Goal: Task Accomplishment & Management: Manage account settings

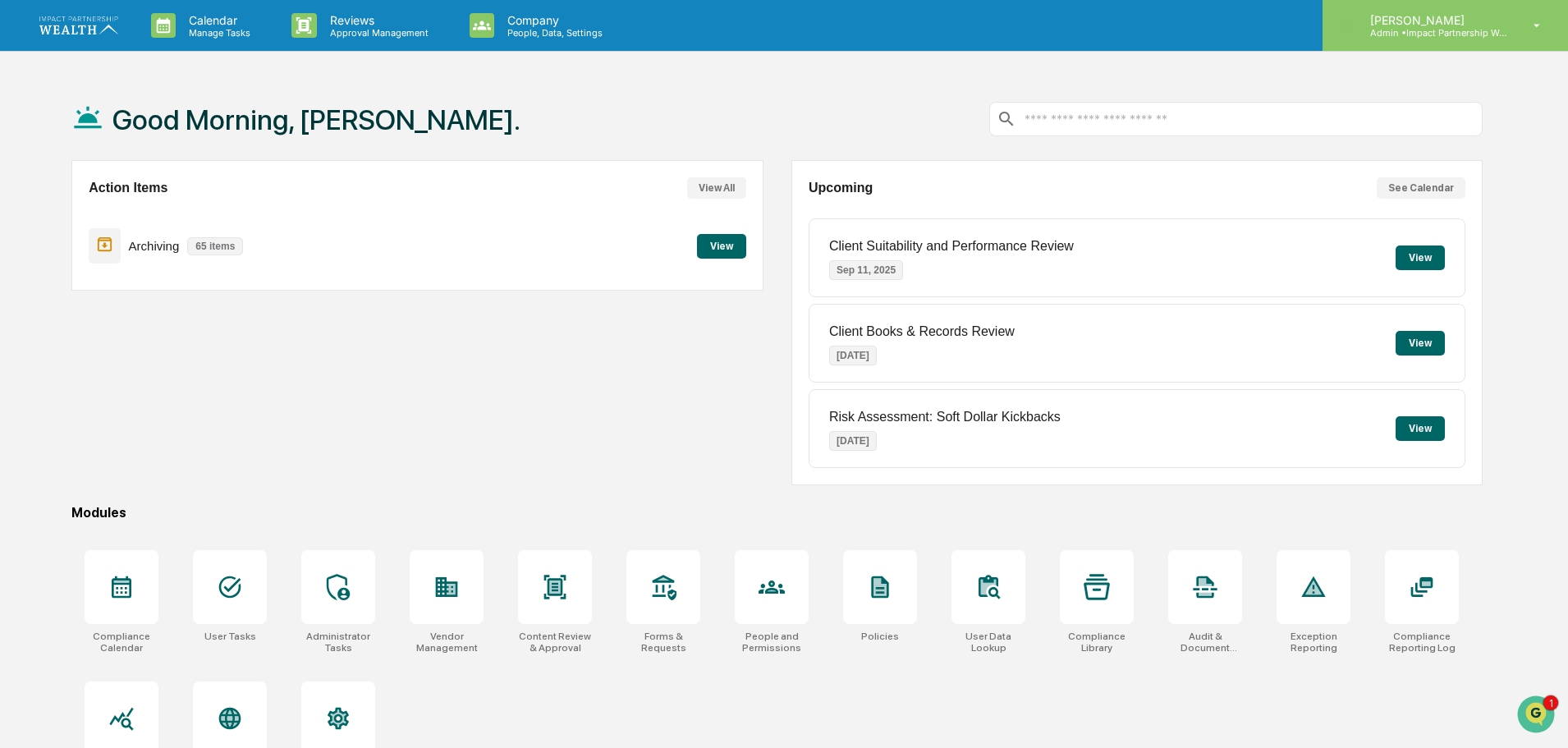
drag, startPoint x: 1447, startPoint y: 19, endPoint x: 1448, endPoint y: 11, distance: 8.1
click at [1448, 11] on div "[PERSON_NAME] Admin • Impact Partnership Wealth" at bounding box center [1445, 25] width 245 height 51
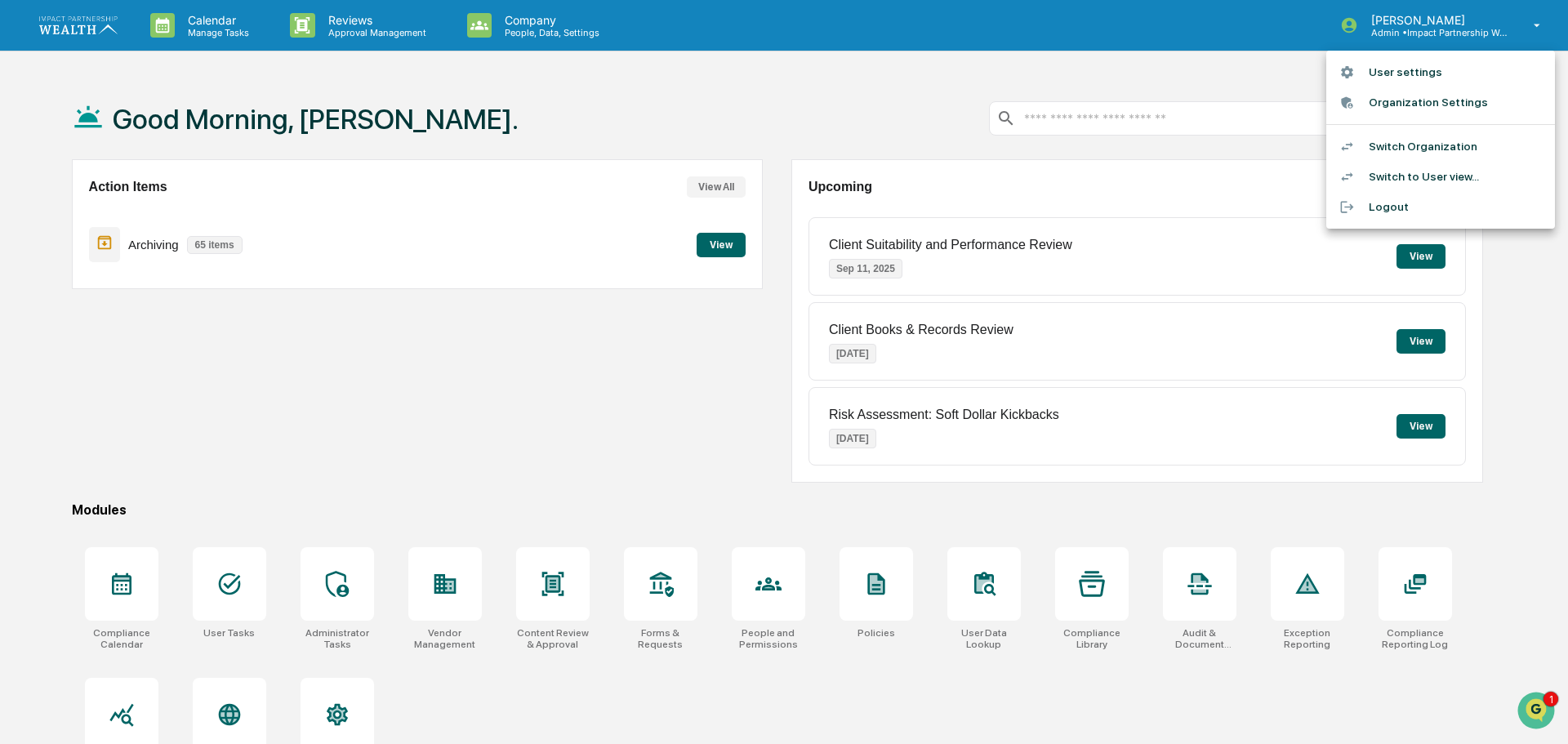
click at [1420, 109] on li "Organization Settings" at bounding box center [1440, 102] width 229 height 30
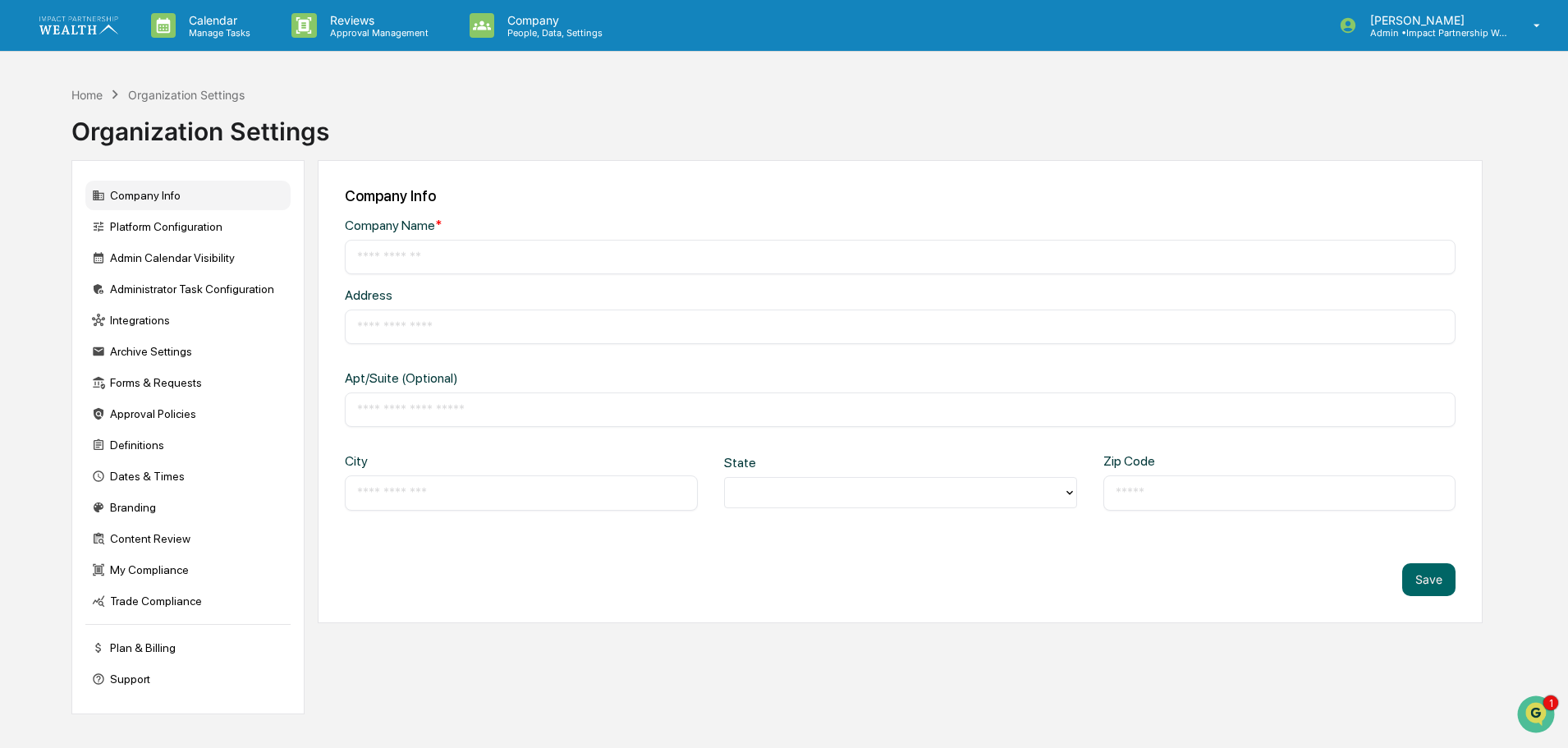
type input "**********"
type input "********"
type input "*****"
click at [177, 542] on div "Content Review" at bounding box center [187, 538] width 205 height 30
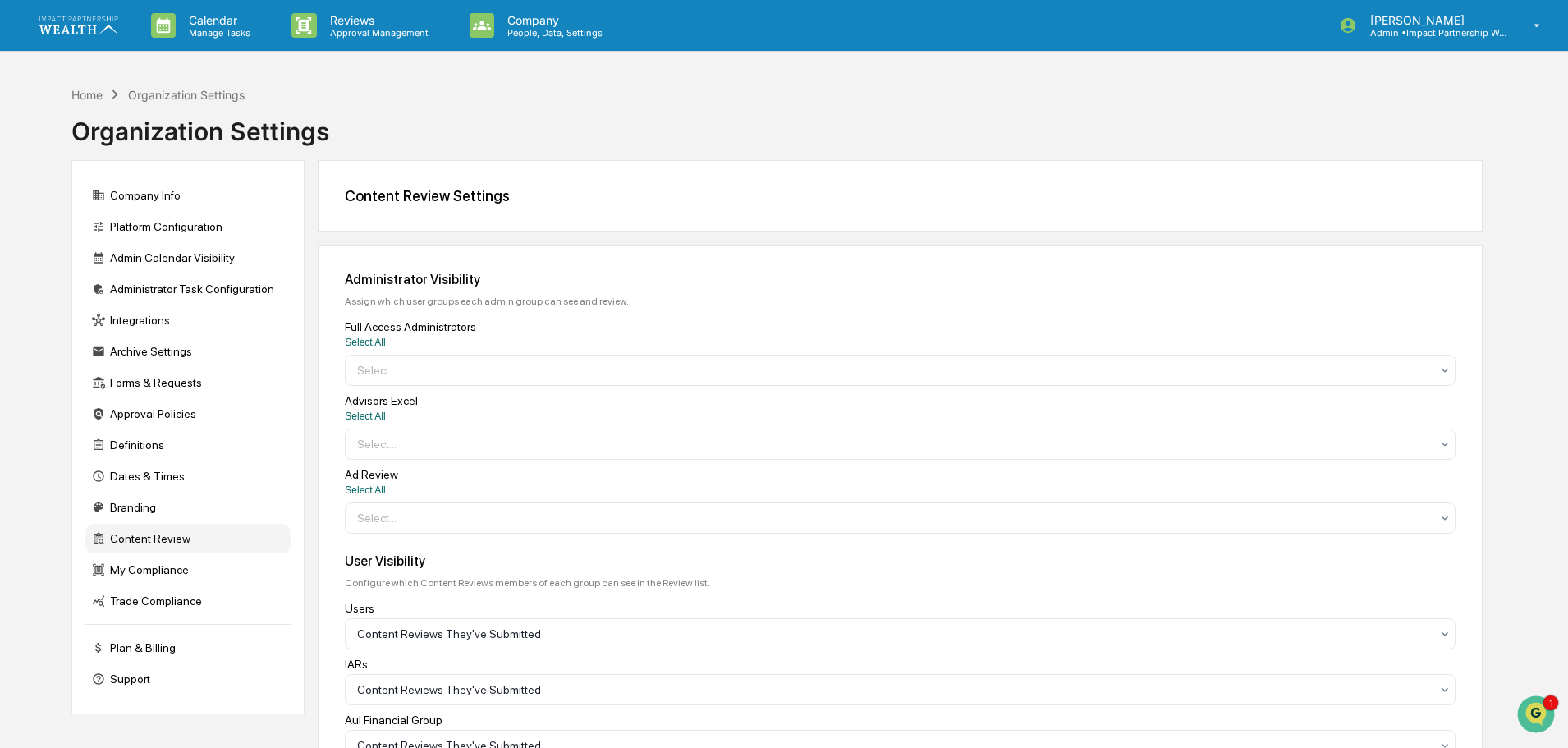
click at [64, 21] on img at bounding box center [78, 24] width 78 height 17
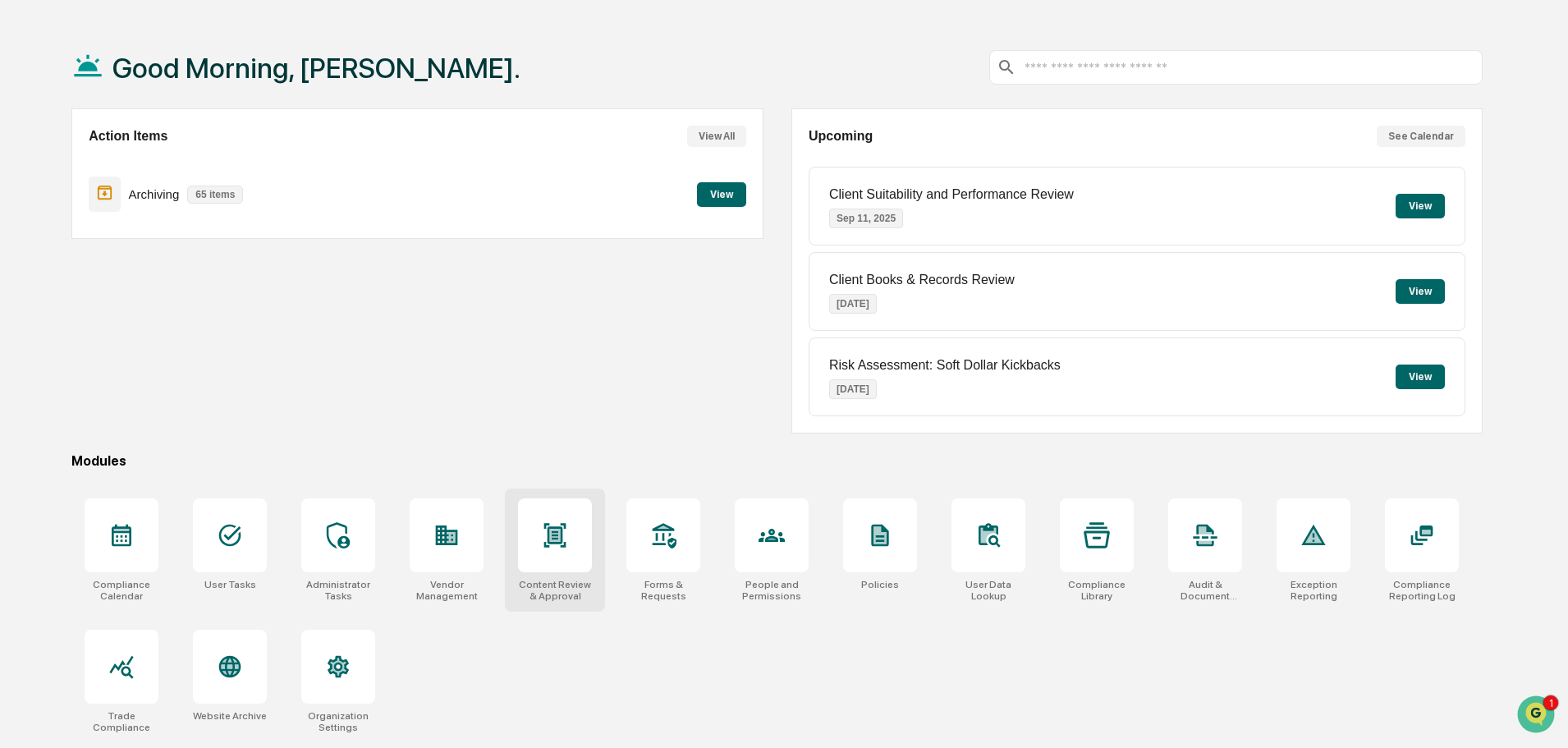
scroll to position [78, 0]
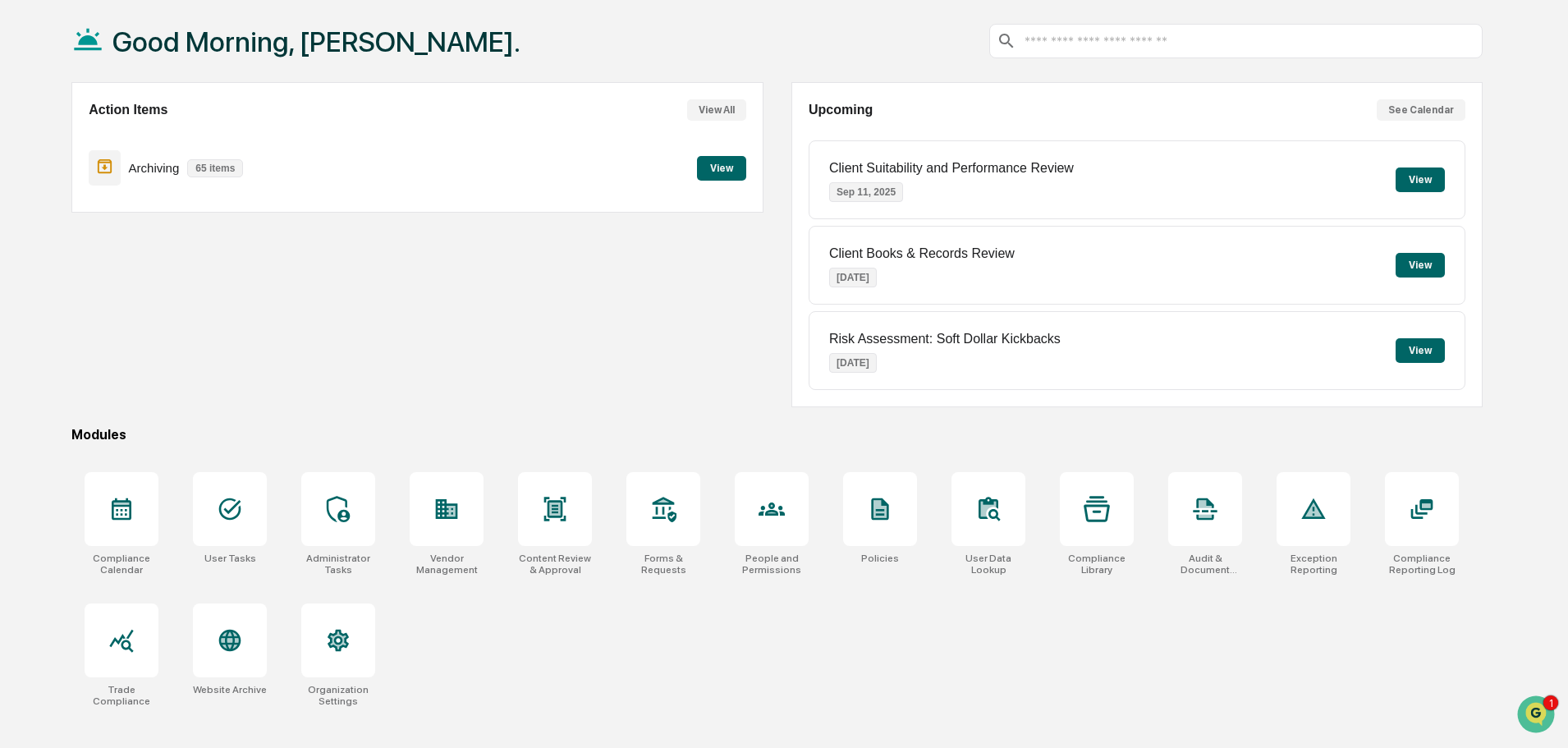
click at [832, 647] on div "Compliance Calendar User Tasks Administrator Tasks Vendor Management Content Re…" at bounding box center [777, 589] width 1411 height 255
click at [227, 628] on icon at bounding box center [229, 640] width 26 height 26
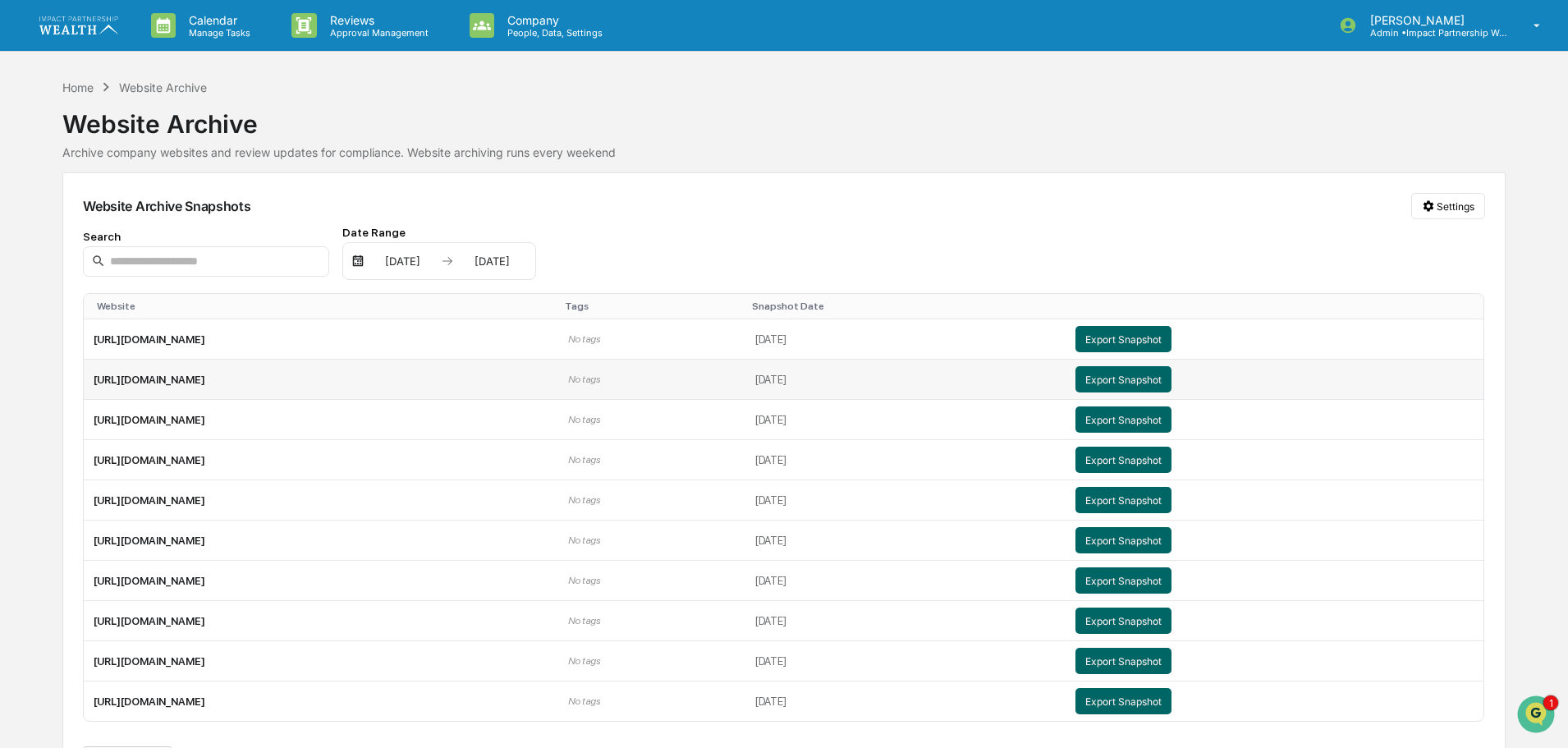
click at [186, 382] on td "https://hughesretirementgroup.com/" at bounding box center [320, 379] width 475 height 40
click at [1171, 379] on button "Export Snapshot" at bounding box center [1124, 379] width 96 height 26
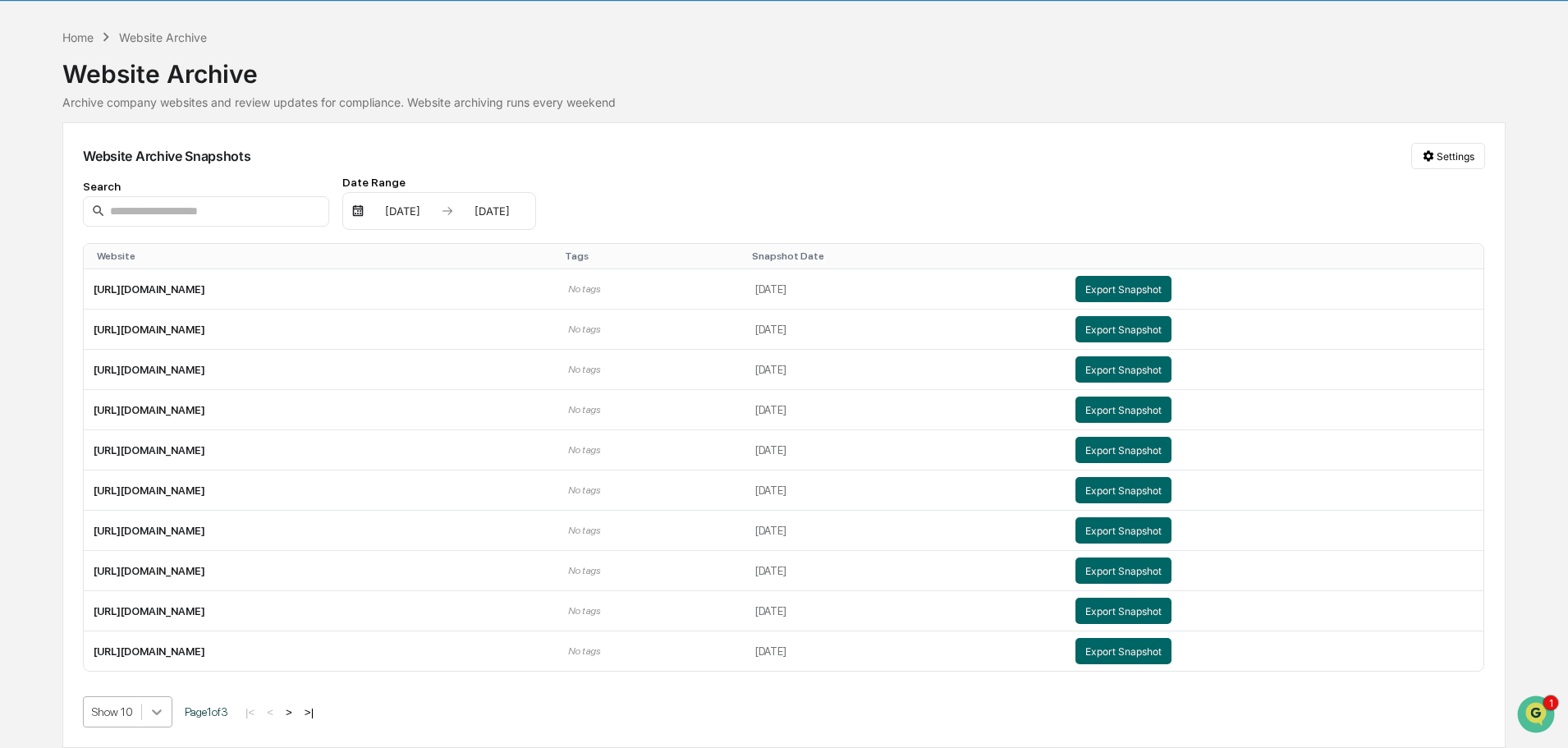
scroll to position [174, 0]
click at [162, 715] on body "Calendar Manage Tasks Reviews Approval Management Company People, Data, Setting…" at bounding box center [784, 349] width 1568 height 798
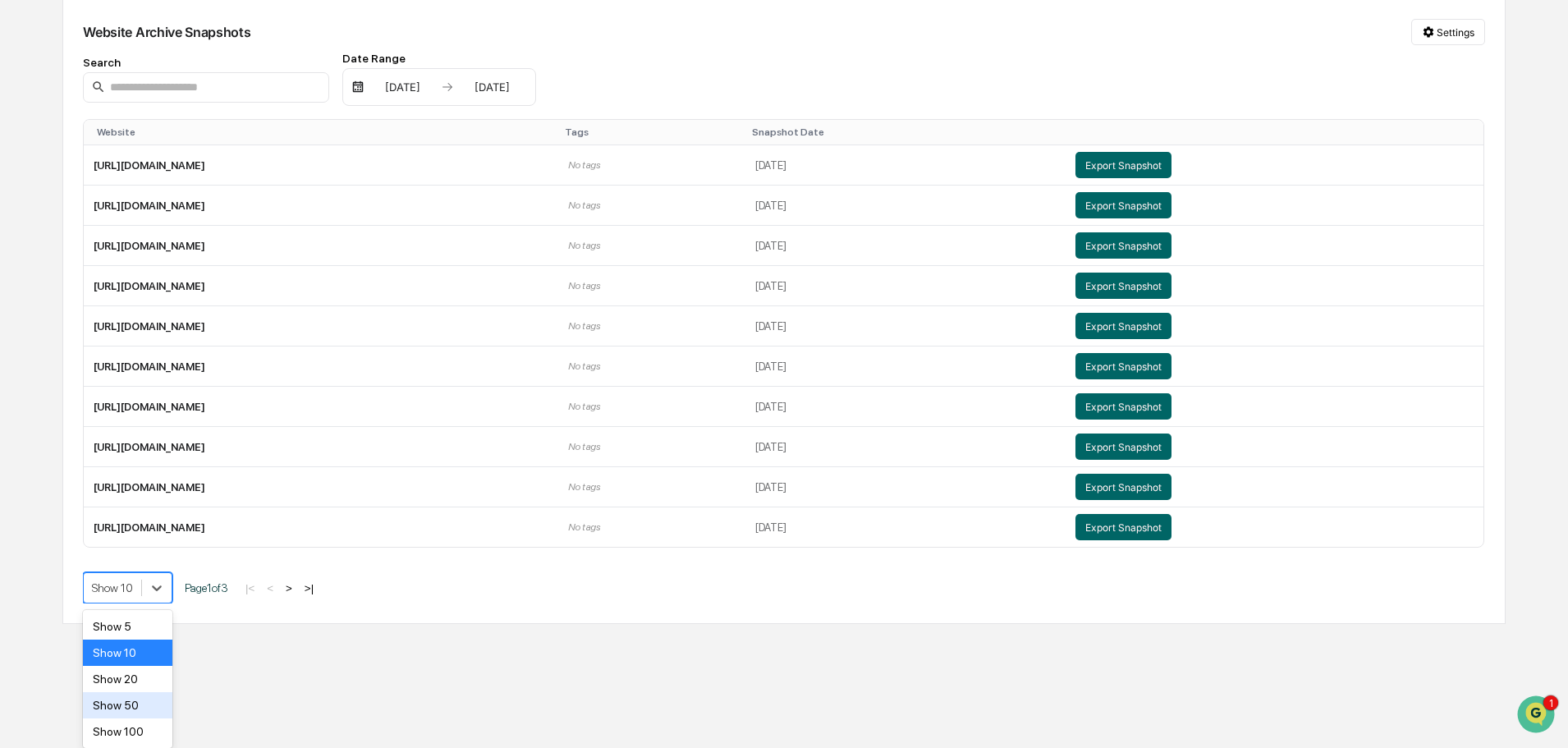
click at [136, 706] on div "Show 50" at bounding box center [127, 705] width 89 height 26
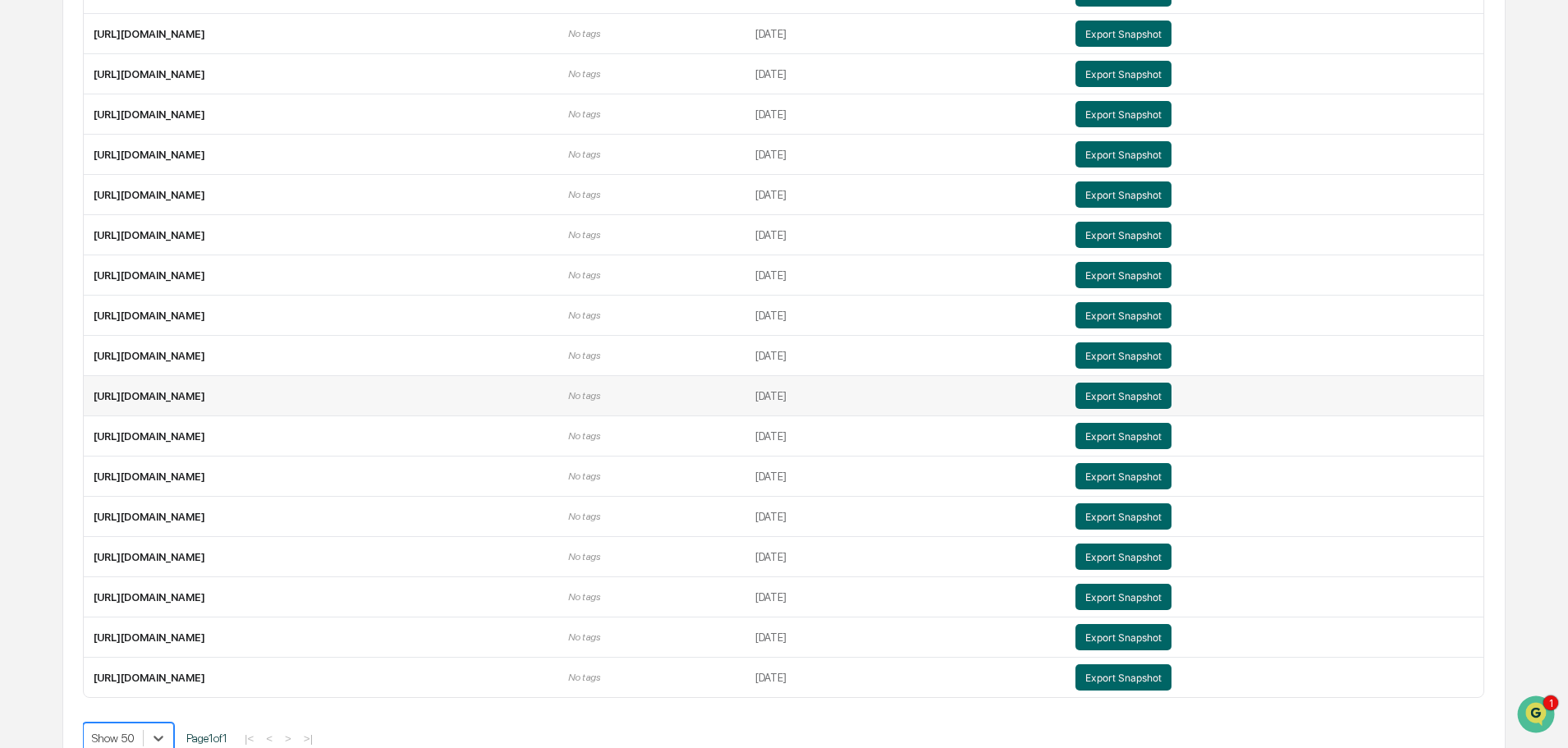
scroll to position [492, 0]
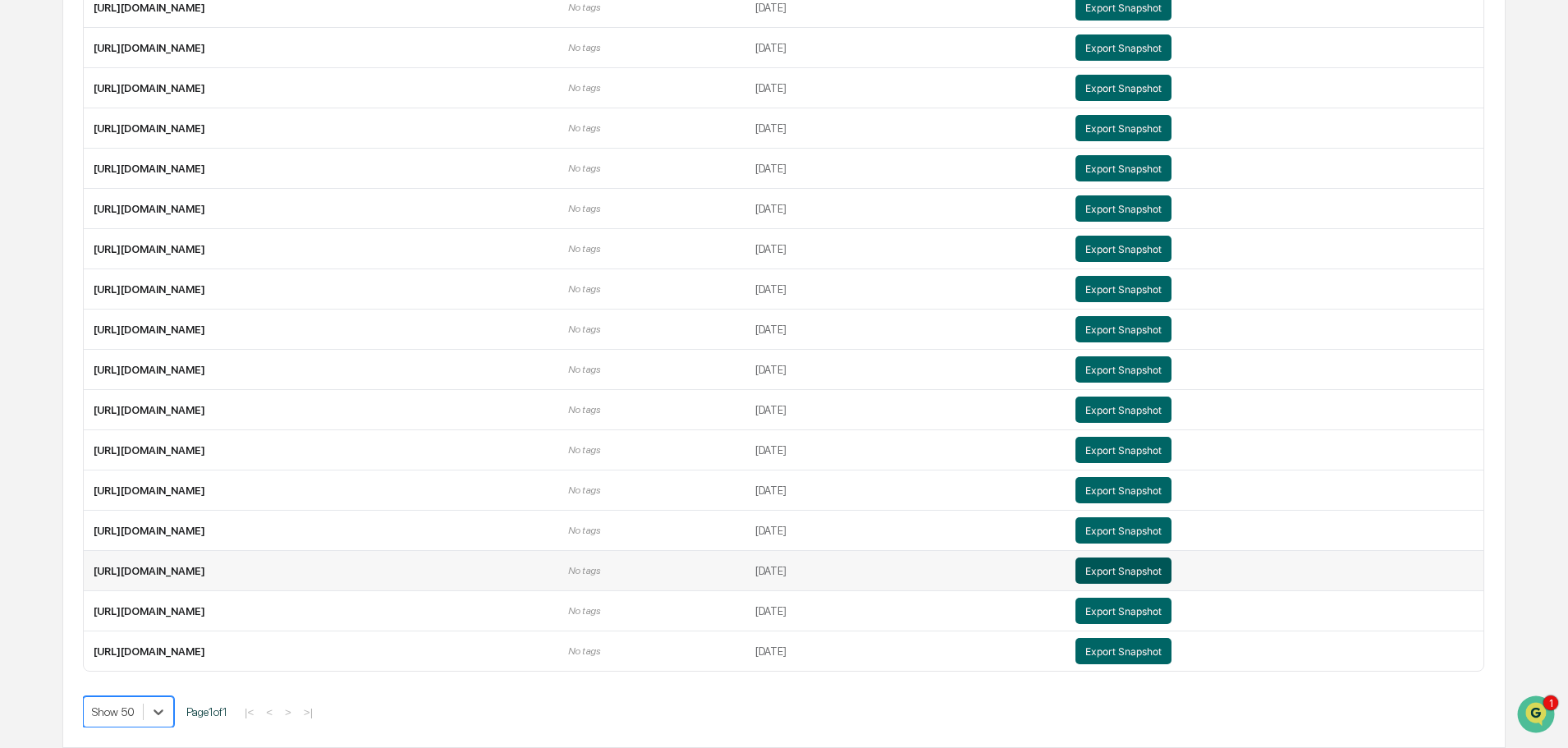
click at [1171, 568] on button "Export Snapshot" at bounding box center [1124, 570] width 96 height 26
